Goal: Check status: Check status

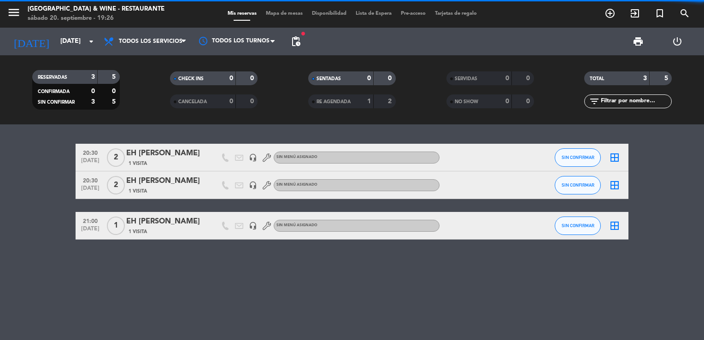
drag, startPoint x: 86, startPoint y: 274, endPoint x: 95, endPoint y: 272, distance: 8.4
click at [87, 274] on div "20:30 [DATE] 2 EH Sentone [PERSON_NAME] 1 Visita headset_mic Sin menú asignado …" at bounding box center [352, 232] width 704 height 216
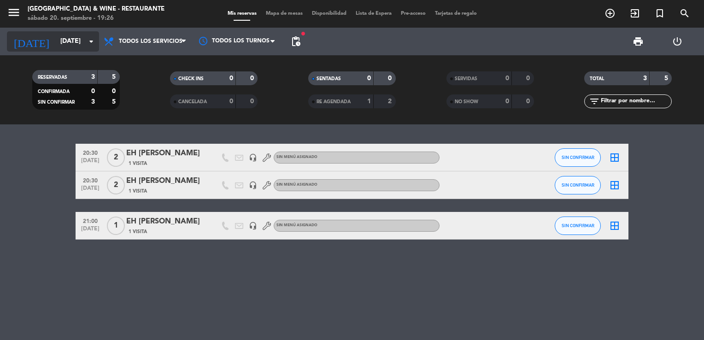
click at [57, 41] on input "[DATE]" at bounding box center [100, 41] width 88 height 17
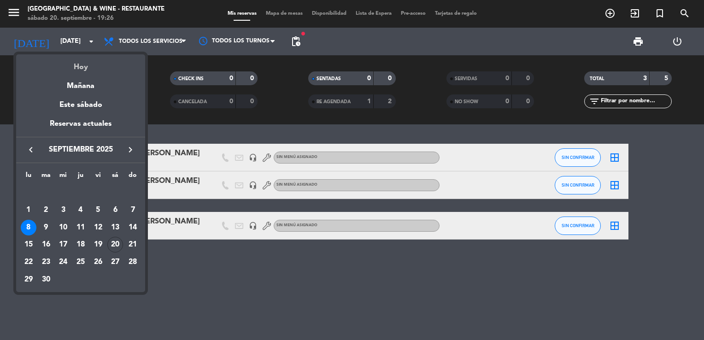
click at [77, 64] on div "Hoy" at bounding box center [80, 63] width 129 height 19
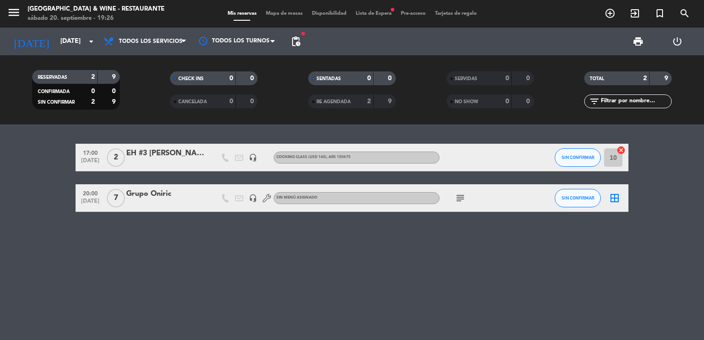
click at [461, 199] on icon "subject" at bounding box center [460, 198] width 11 height 11
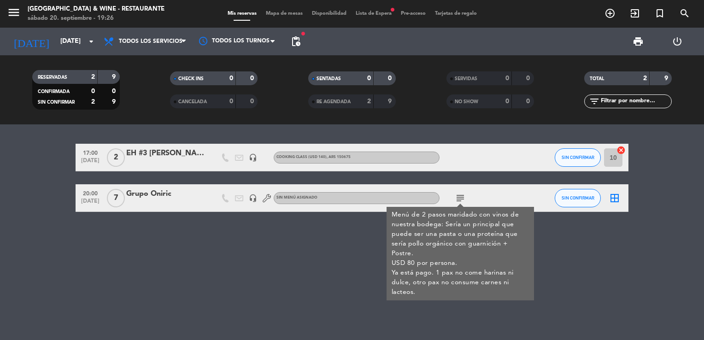
click at [461, 199] on icon "subject" at bounding box center [460, 198] width 11 height 11
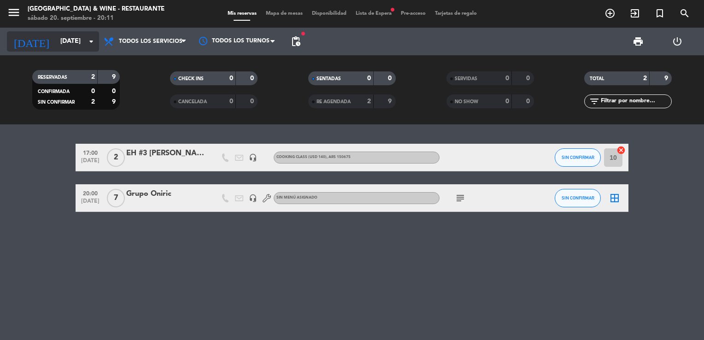
click at [60, 40] on input "[DATE]" at bounding box center [100, 41] width 88 height 17
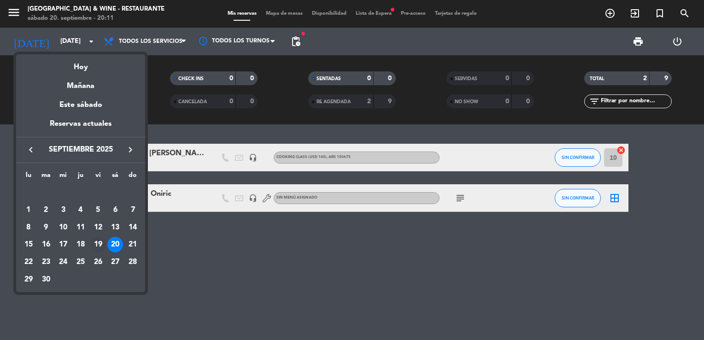
click at [99, 246] on div "19" at bounding box center [98, 245] width 16 height 16
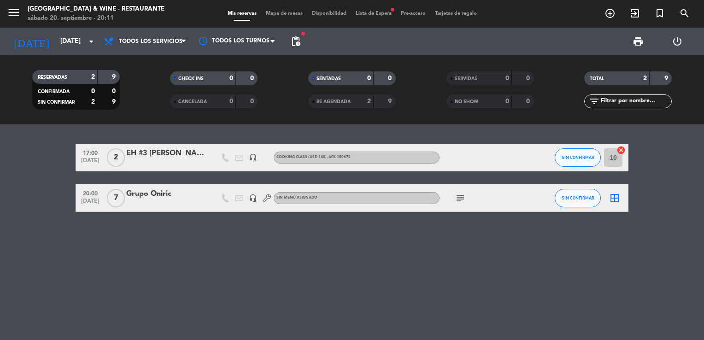
type input "[DATE]"
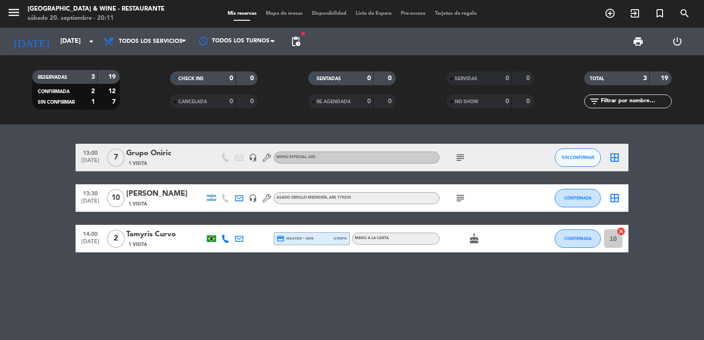
click at [462, 157] on icon "subject" at bounding box center [460, 157] width 11 height 11
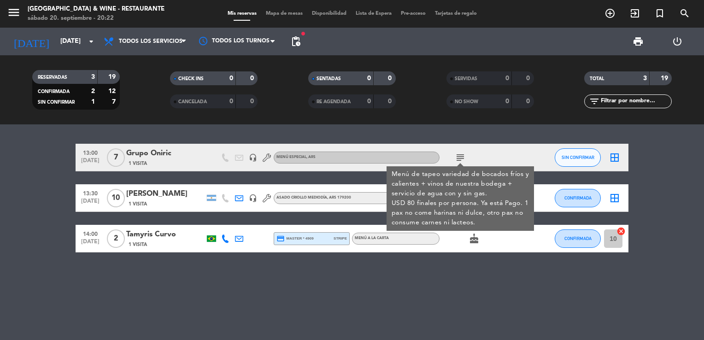
click at [422, 278] on div "13:00 [DATE] 7 Grupo Oniric 1 Visita headset_mic MENÚ ESPECIAL , ARS subject Me…" at bounding box center [352, 232] width 704 height 216
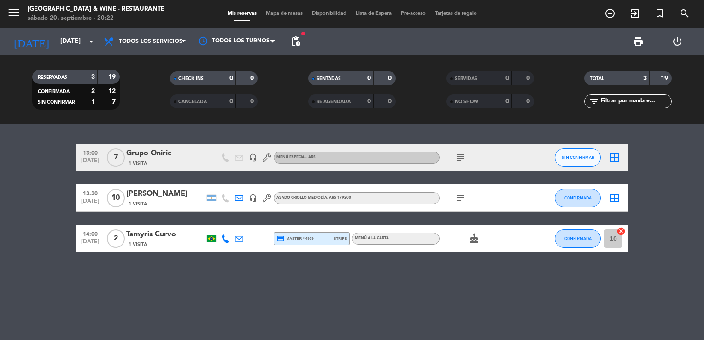
click at [242, 289] on div "13:00 [DATE] 7 Grupo Oniric 1 Visita headset_mic MENÚ ESPECIAL , ARS subject SI…" at bounding box center [352, 232] width 704 height 216
